Goal: Information Seeking & Learning: Check status

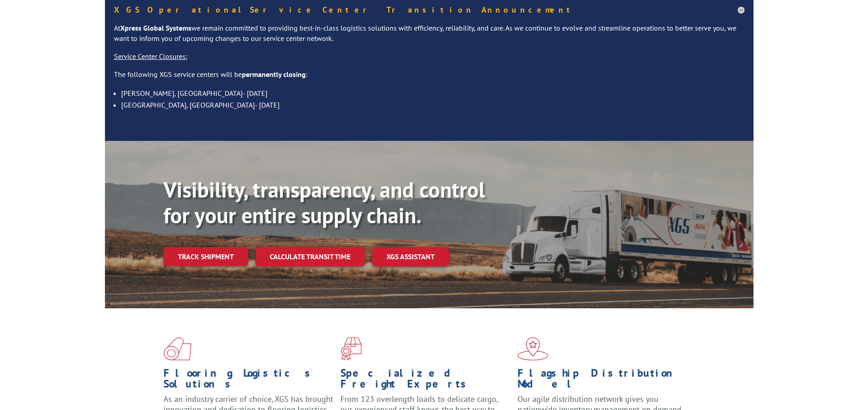
scroll to position [90, 0]
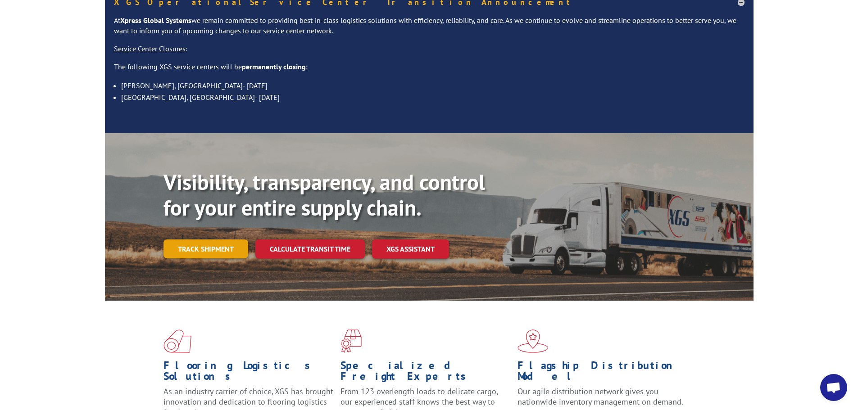
click at [222, 240] on link "Track shipment" at bounding box center [206, 249] width 85 height 19
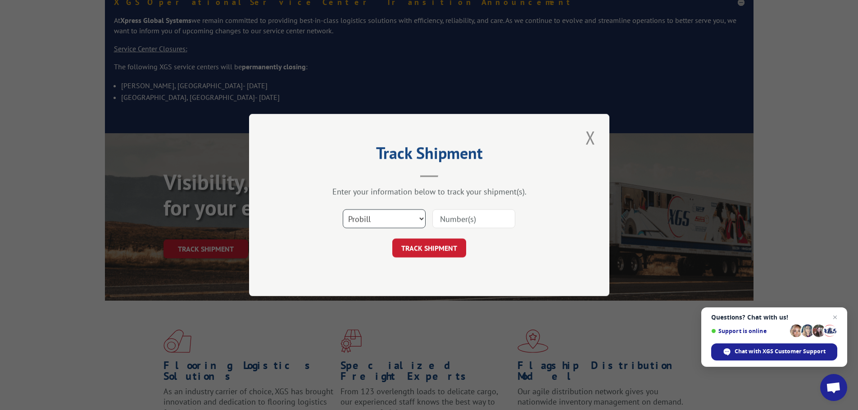
drag, startPoint x: 405, startPoint y: 217, endPoint x: 399, endPoint y: 227, distance: 12.3
click at [404, 217] on select "Select category... Probill BOL PO" at bounding box center [384, 218] width 83 height 19
select select "po"
click at [343, 209] on select "Select category... Probill BOL PO" at bounding box center [384, 218] width 83 height 19
drag, startPoint x: 477, startPoint y: 204, endPoint x: 473, endPoint y: 214, distance: 10.3
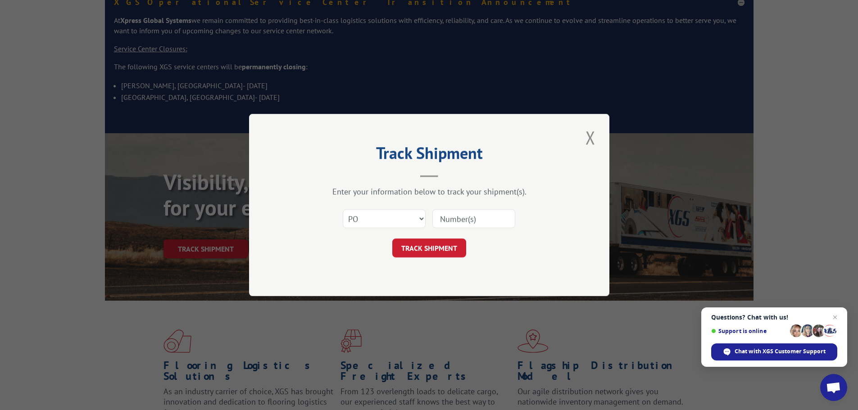
click at [477, 205] on div "Select category... Probill BOL PO" at bounding box center [429, 219] width 270 height 30
click at [470, 218] on input at bounding box center [473, 218] width 83 height 19
paste input "294016764"
type input "294016764"
click button "TRACK SHIPMENT" at bounding box center [429, 248] width 74 height 19
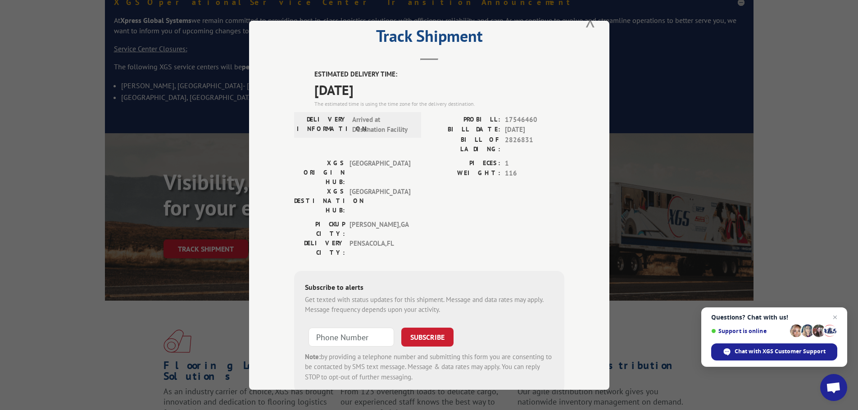
scroll to position [36, 0]
